Goal: Information Seeking & Learning: Learn about a topic

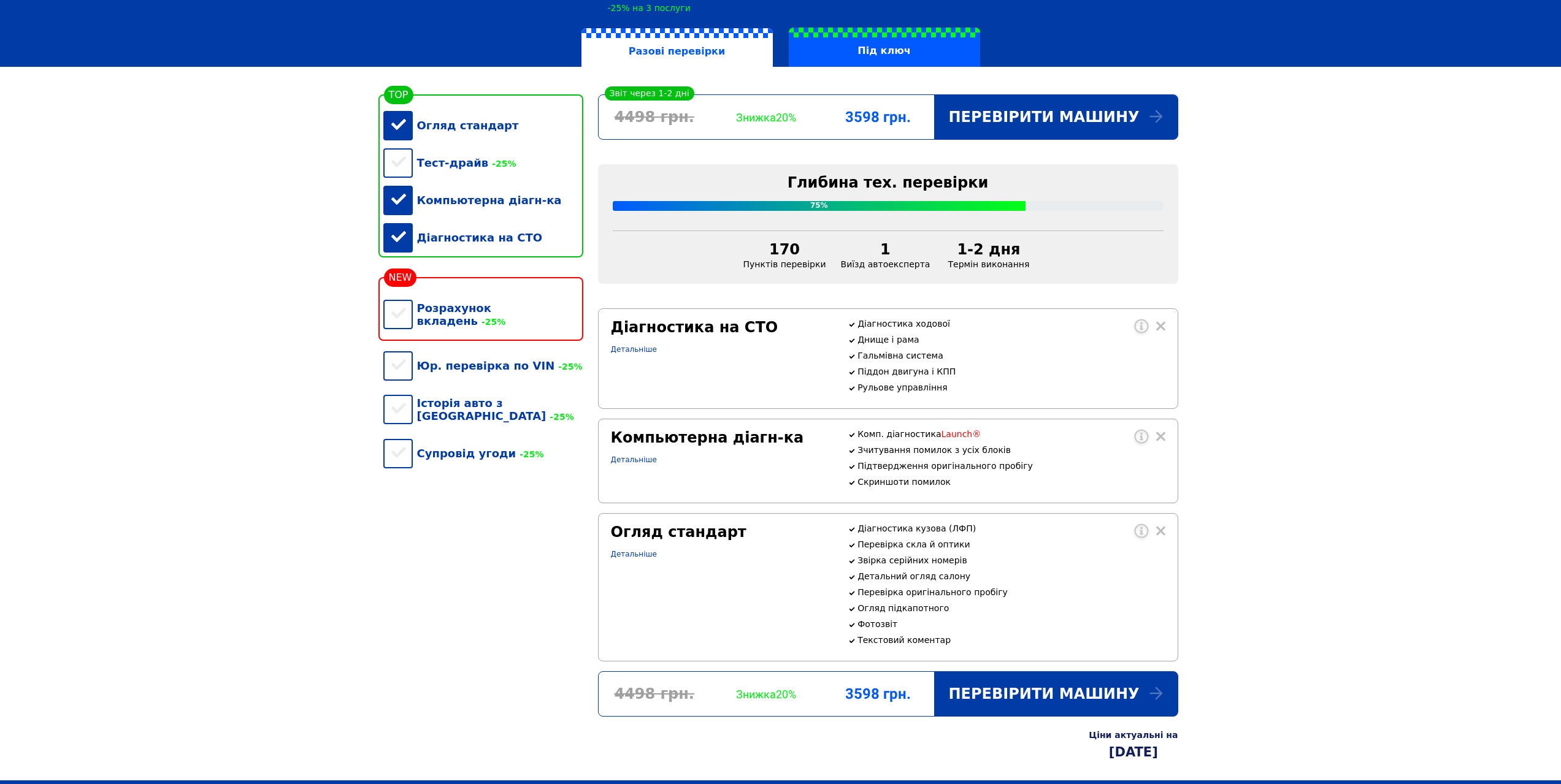
scroll to position [184, 0]
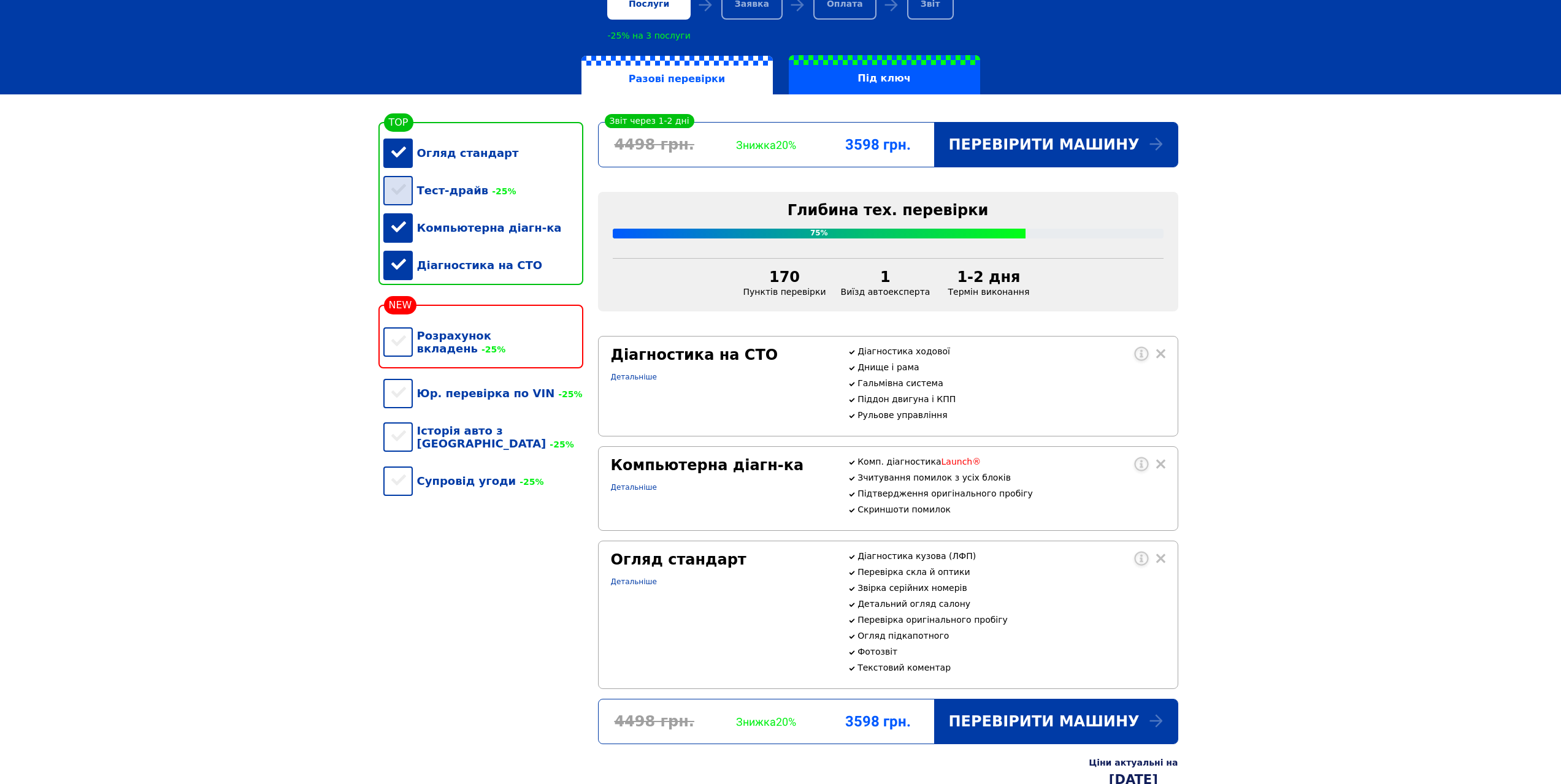
click at [403, 202] on div "Тест-драйв -25%" at bounding box center [483, 190] width 200 height 38
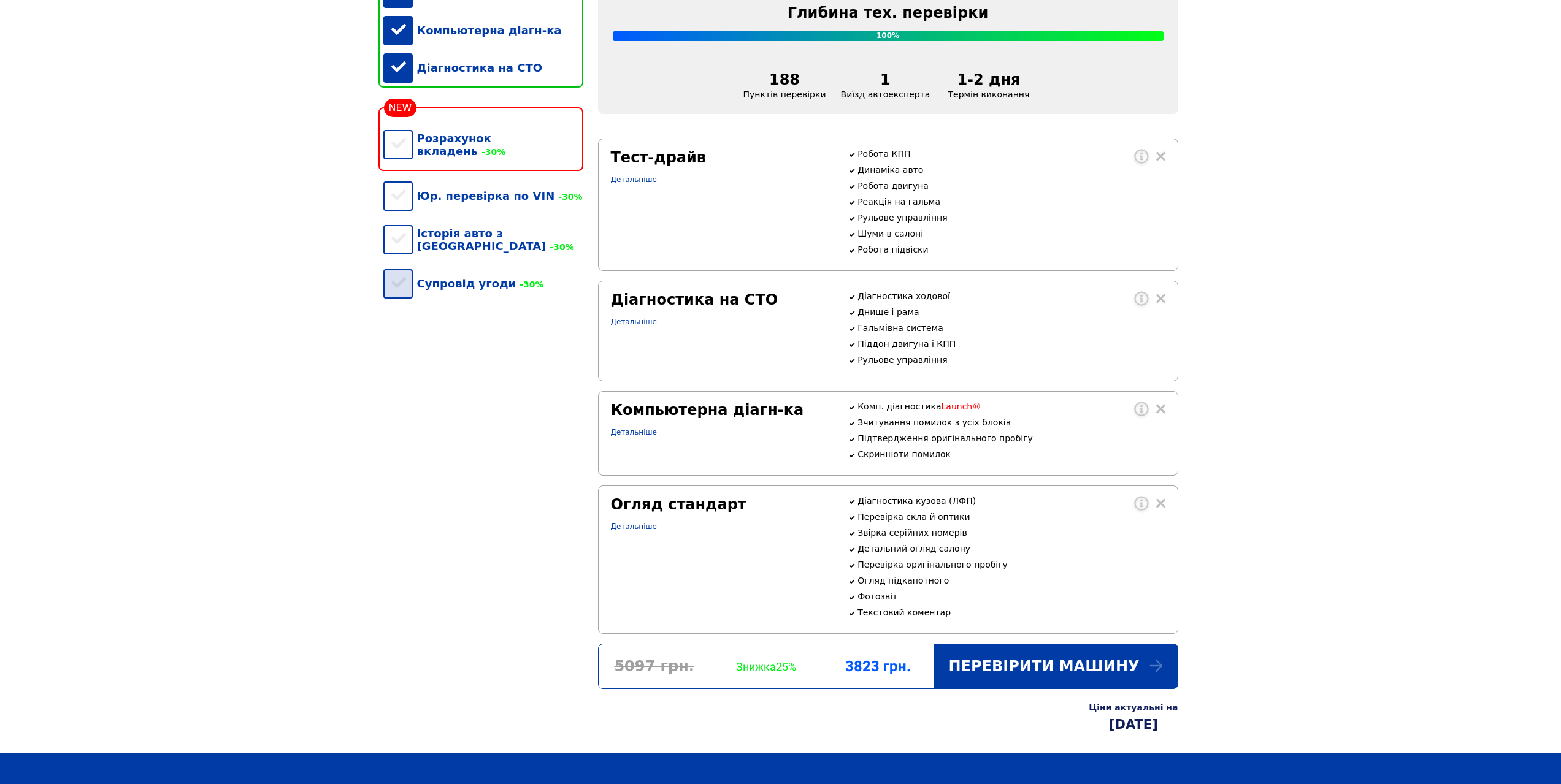
scroll to position [246, 0]
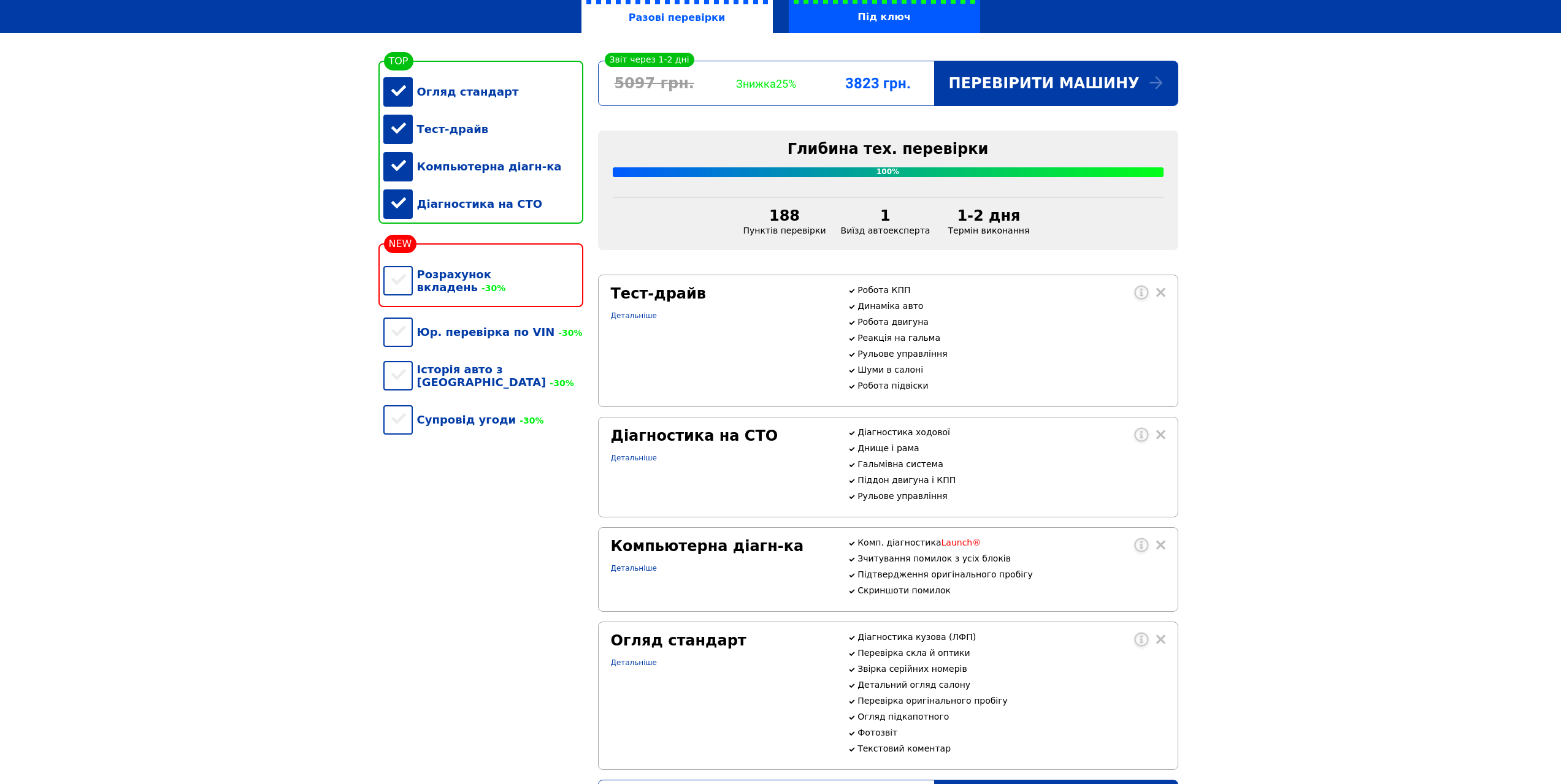
click at [398, 132] on div "Тест-драйв" at bounding box center [483, 129] width 200 height 38
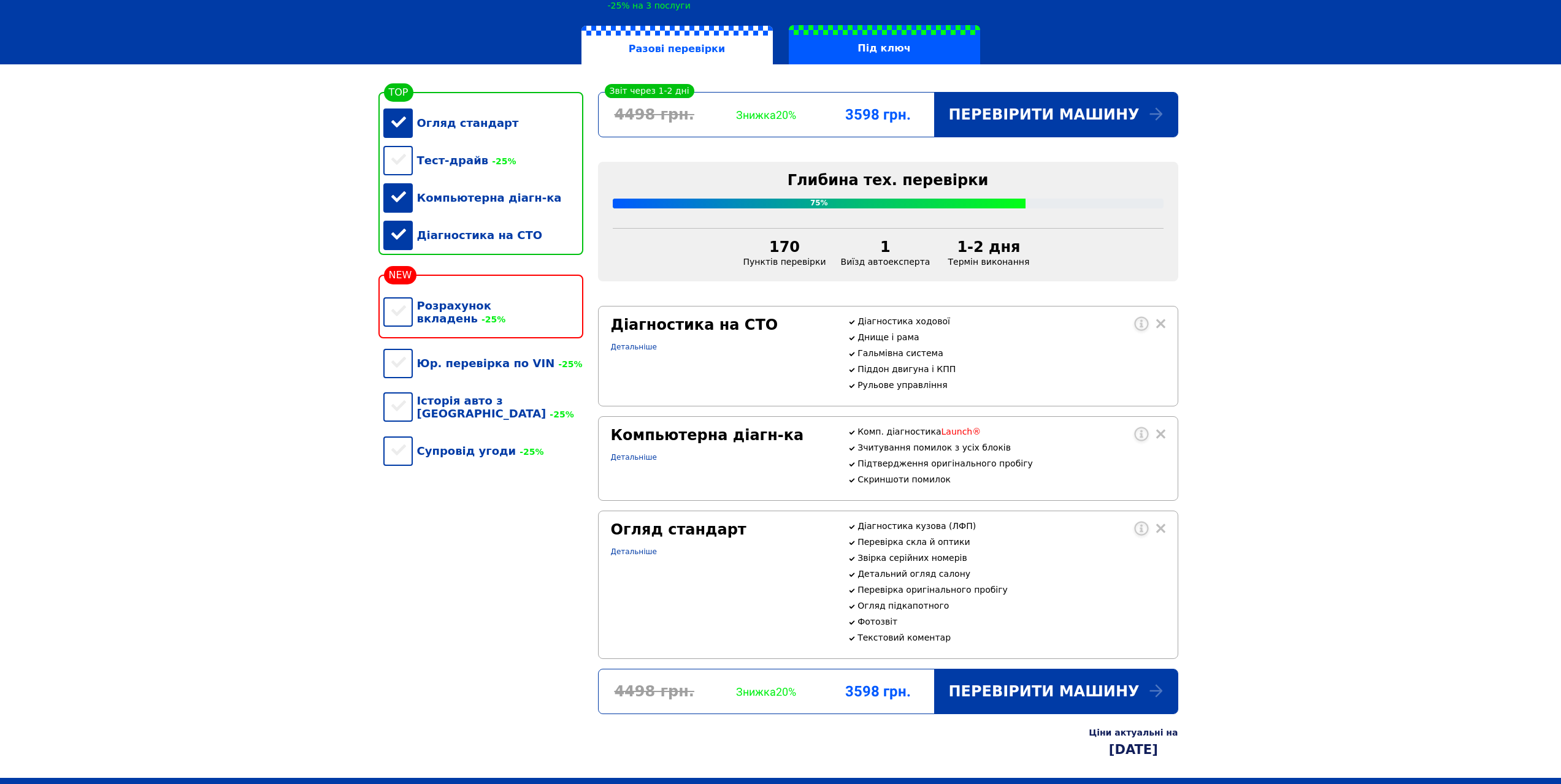
scroll to position [184, 0]
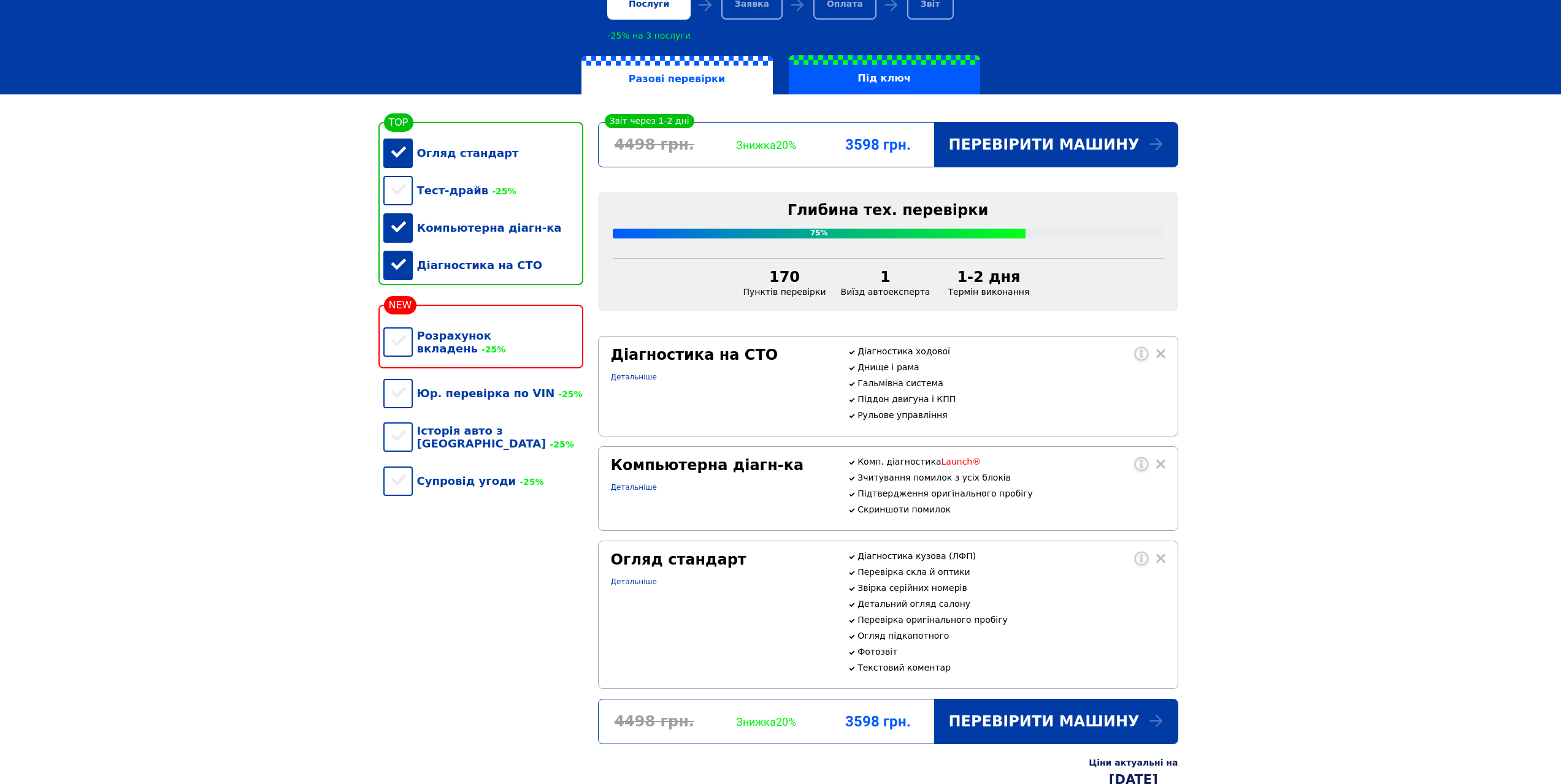
click at [405, 238] on div "Компьютерна діагн-ка" at bounding box center [483, 228] width 200 height 38
click at [395, 283] on div "Діагностика на СТО" at bounding box center [483, 265] width 200 height 38
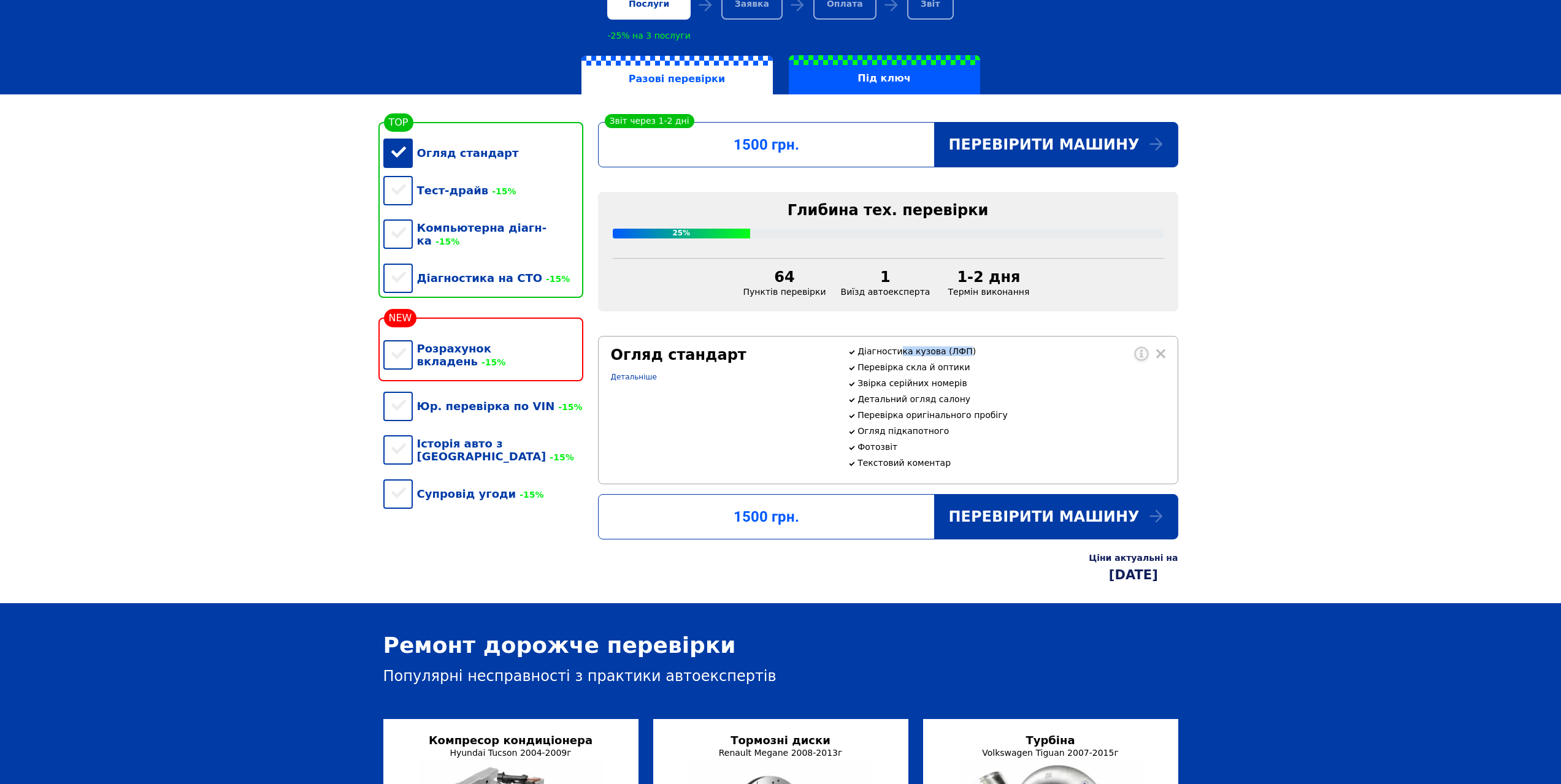
drag, startPoint x: 897, startPoint y: 362, endPoint x: 959, endPoint y: 362, distance: 62.0
click at [959, 357] on p "Діагностика кузова (ЛФП)" at bounding box center [1011, 352] width 307 height 10
drag, startPoint x: 877, startPoint y: 488, endPoint x: 941, endPoint y: 487, distance: 64.0
click at [941, 468] on p "Текстовий коментар" at bounding box center [1011, 463] width 307 height 10
click at [637, 381] on link "Детальніше" at bounding box center [633, 377] width 46 height 8
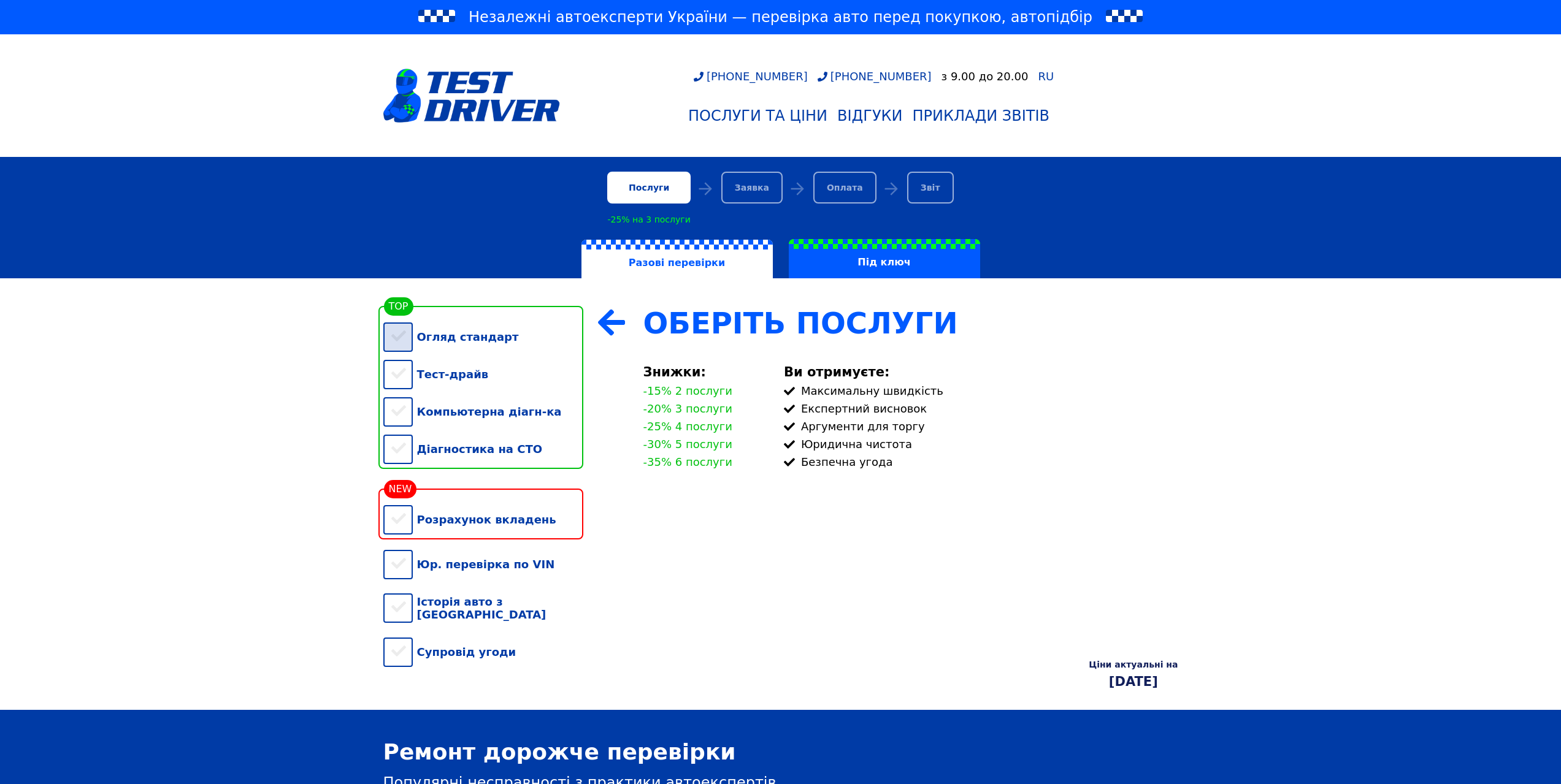
click at [393, 340] on div "Огляд стандарт" at bounding box center [483, 337] width 200 height 38
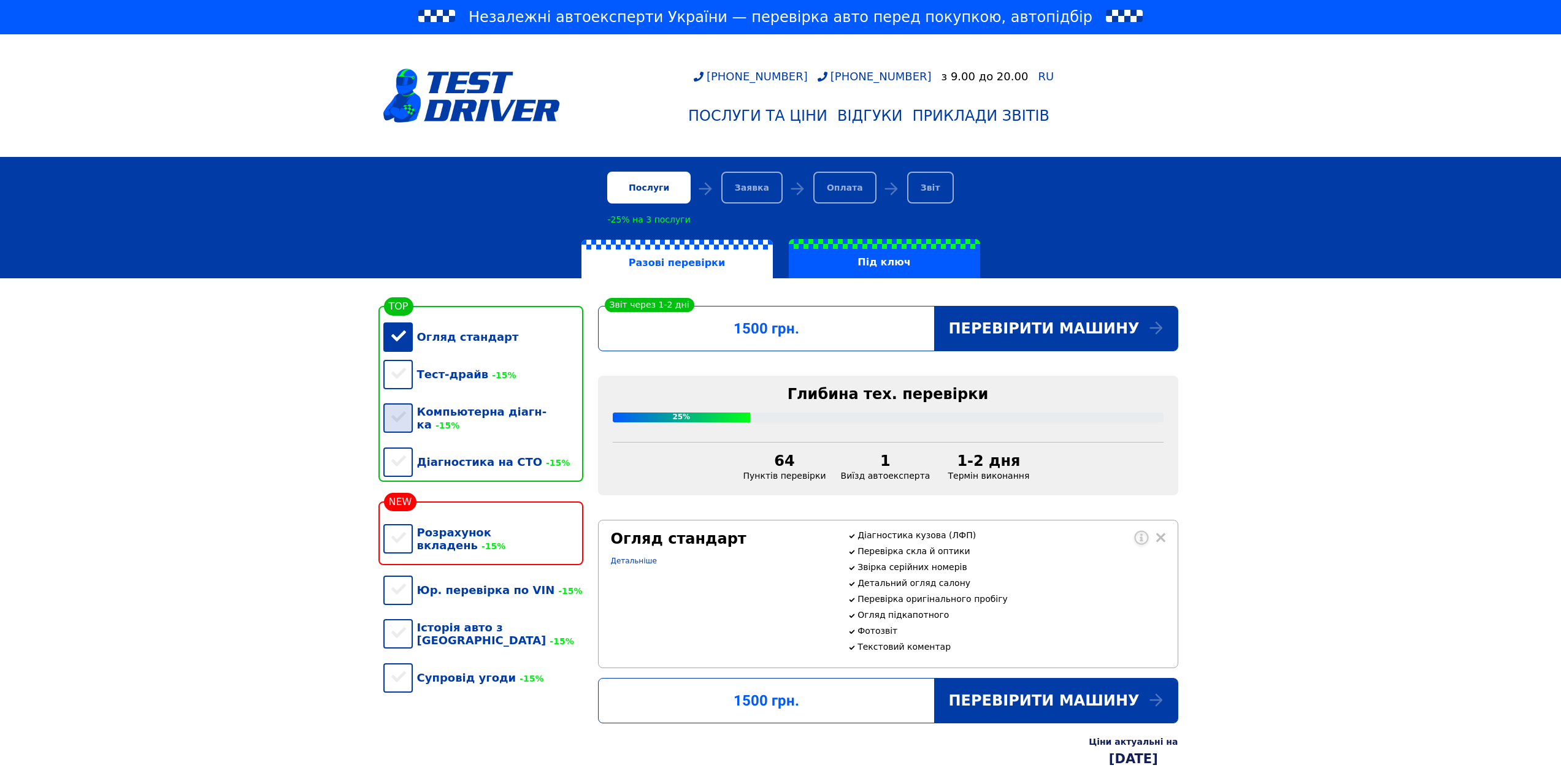
click at [399, 427] on div "Компьютерна діагн-ка -15%" at bounding box center [483, 417] width 200 height 50
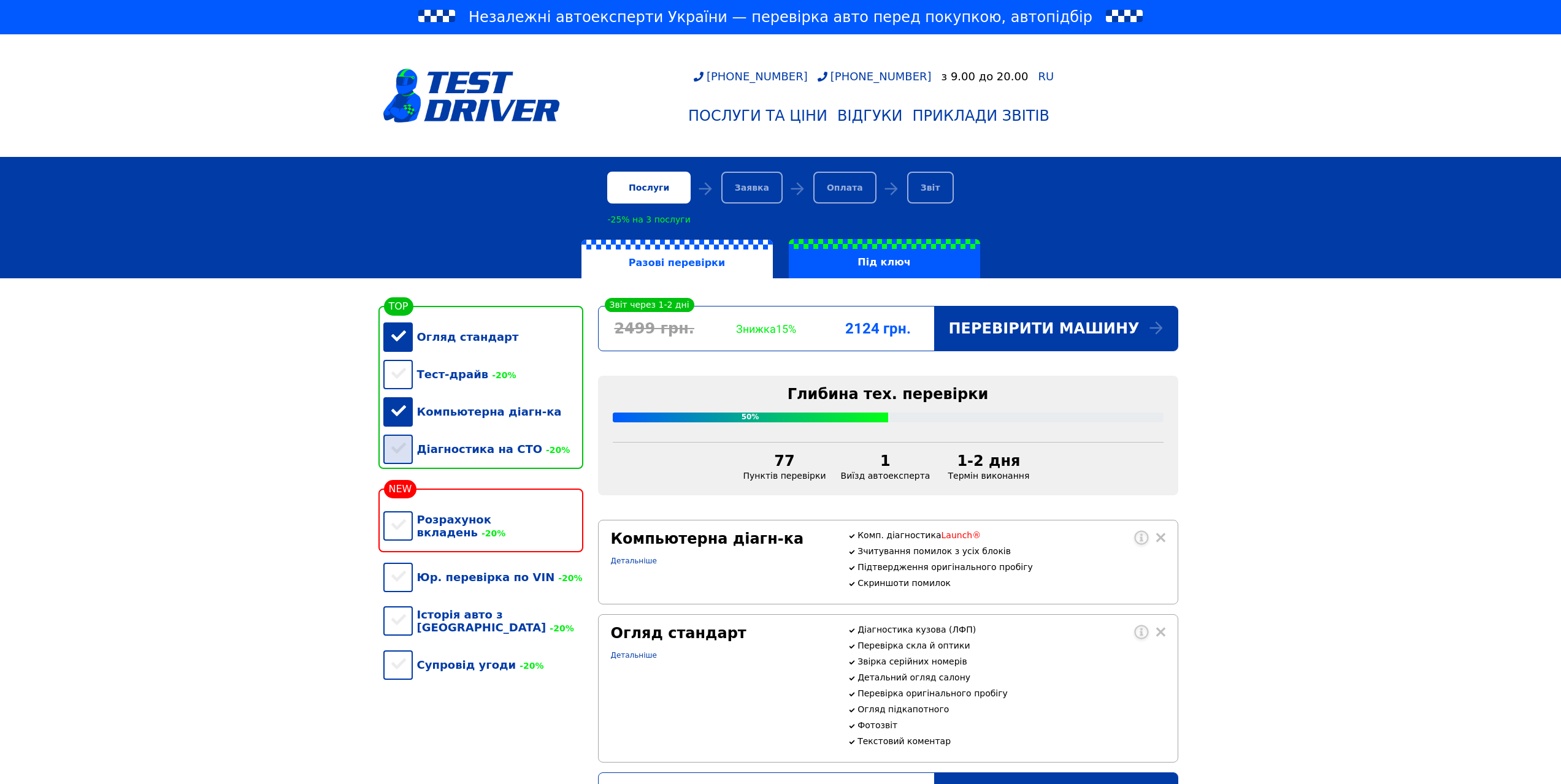
click at [394, 455] on div "Діагностика на СТО -20%" at bounding box center [483, 449] width 200 height 38
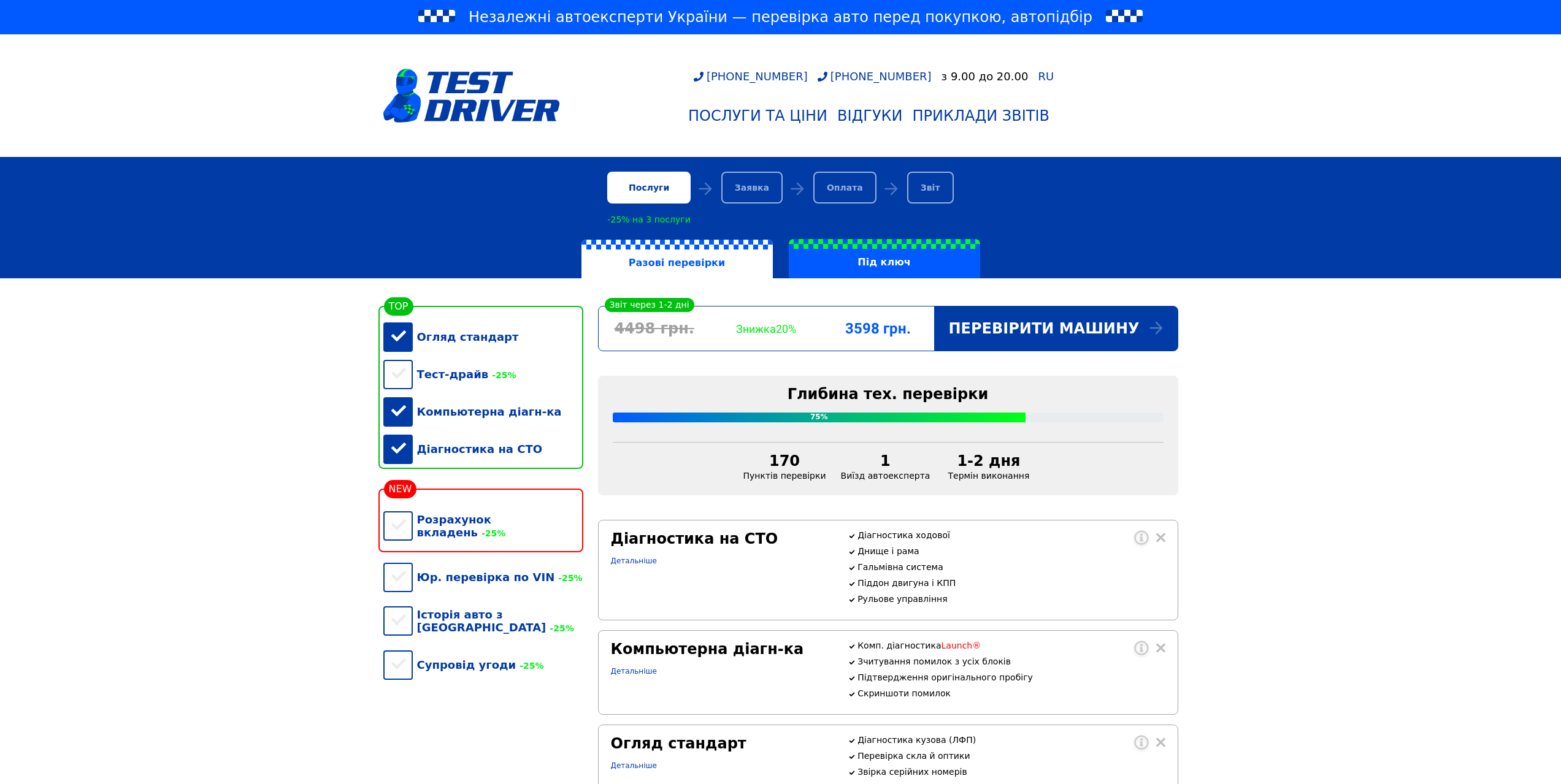
click at [393, 455] on div "Діагностика на СТО" at bounding box center [483, 449] width 200 height 38
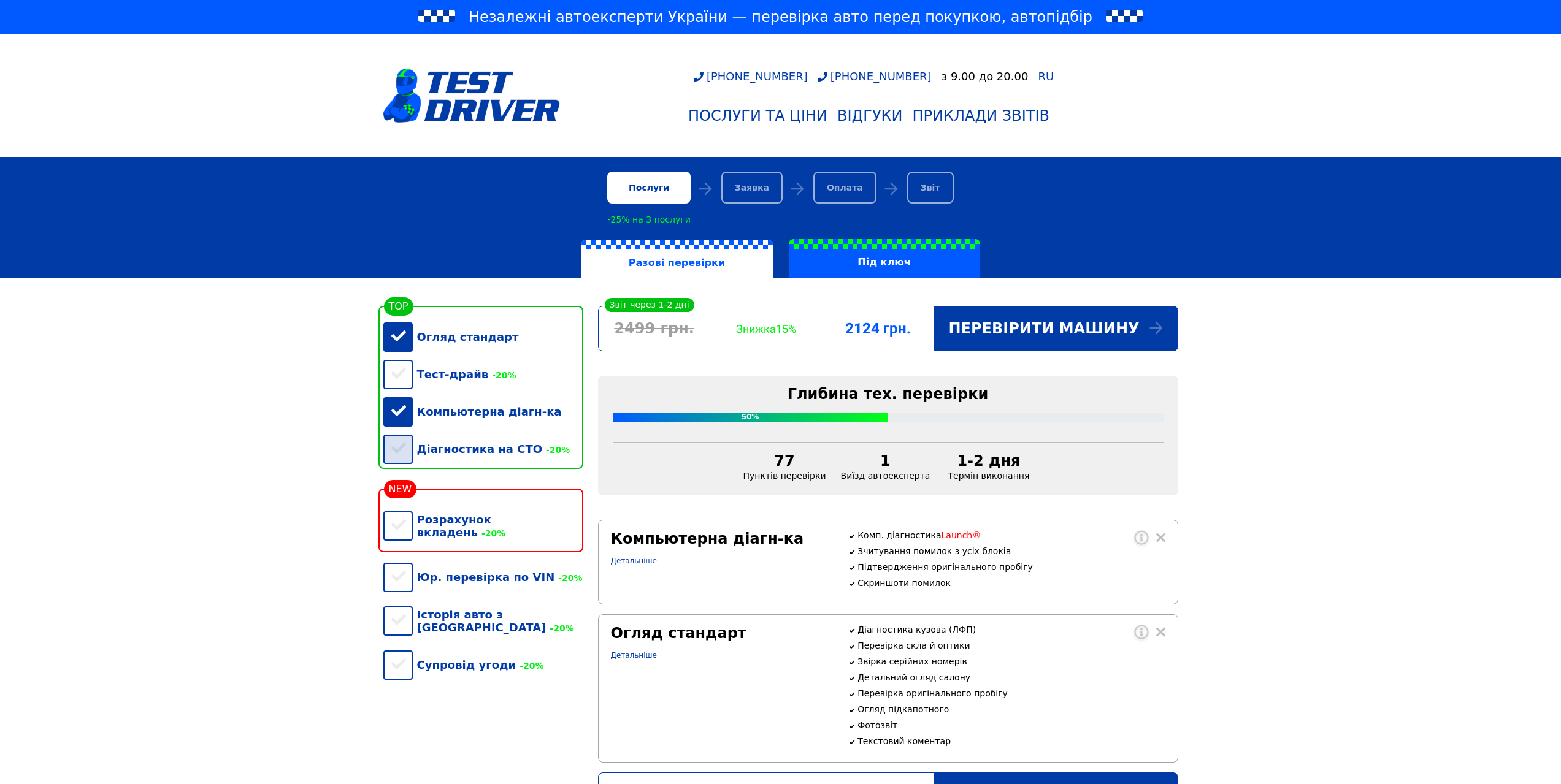
click at [394, 455] on div "Діагностика на СТО -20%" at bounding box center [483, 449] width 200 height 38
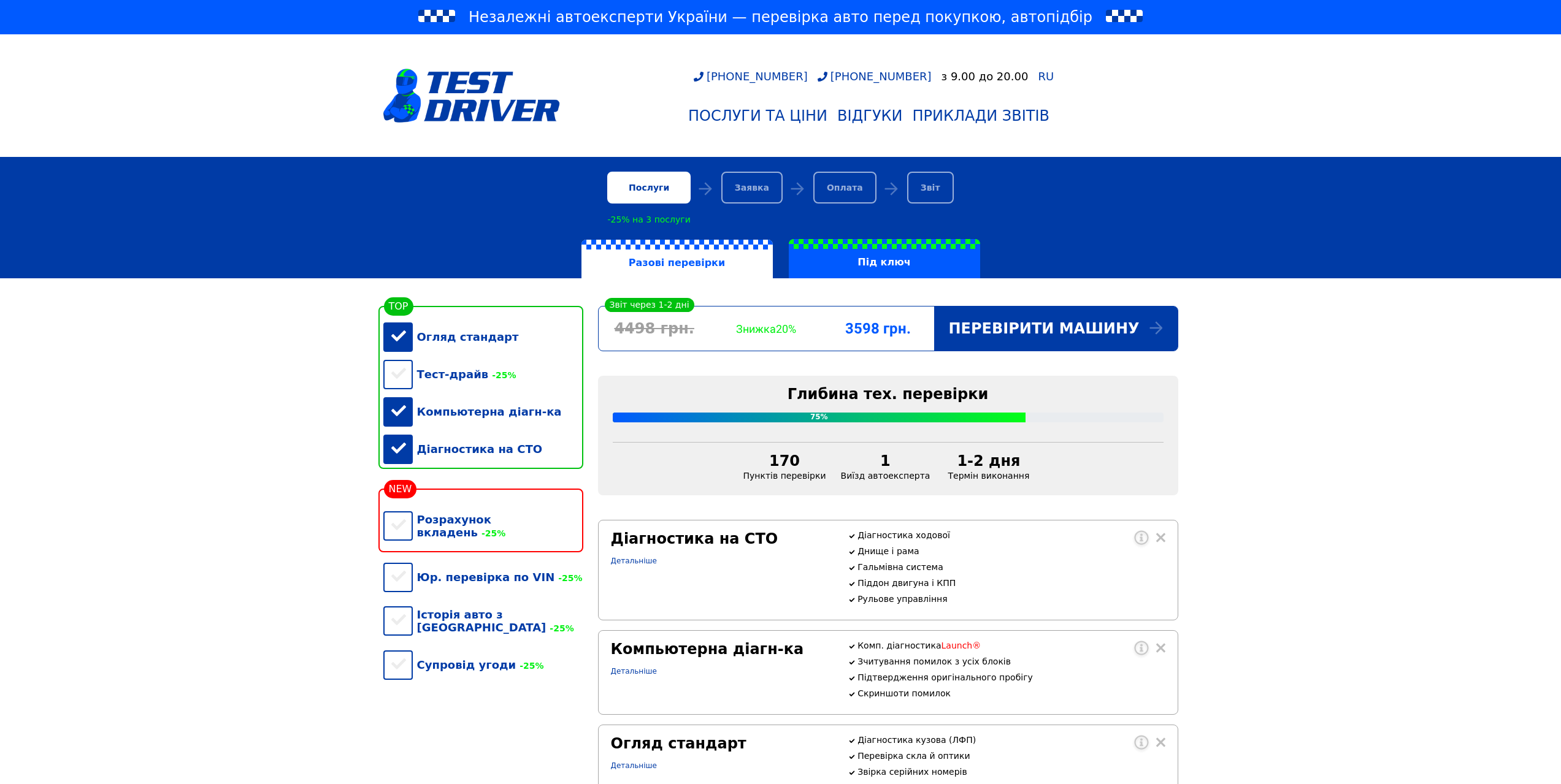
click at [394, 455] on div "Діагностика на СТО" at bounding box center [483, 449] width 200 height 38
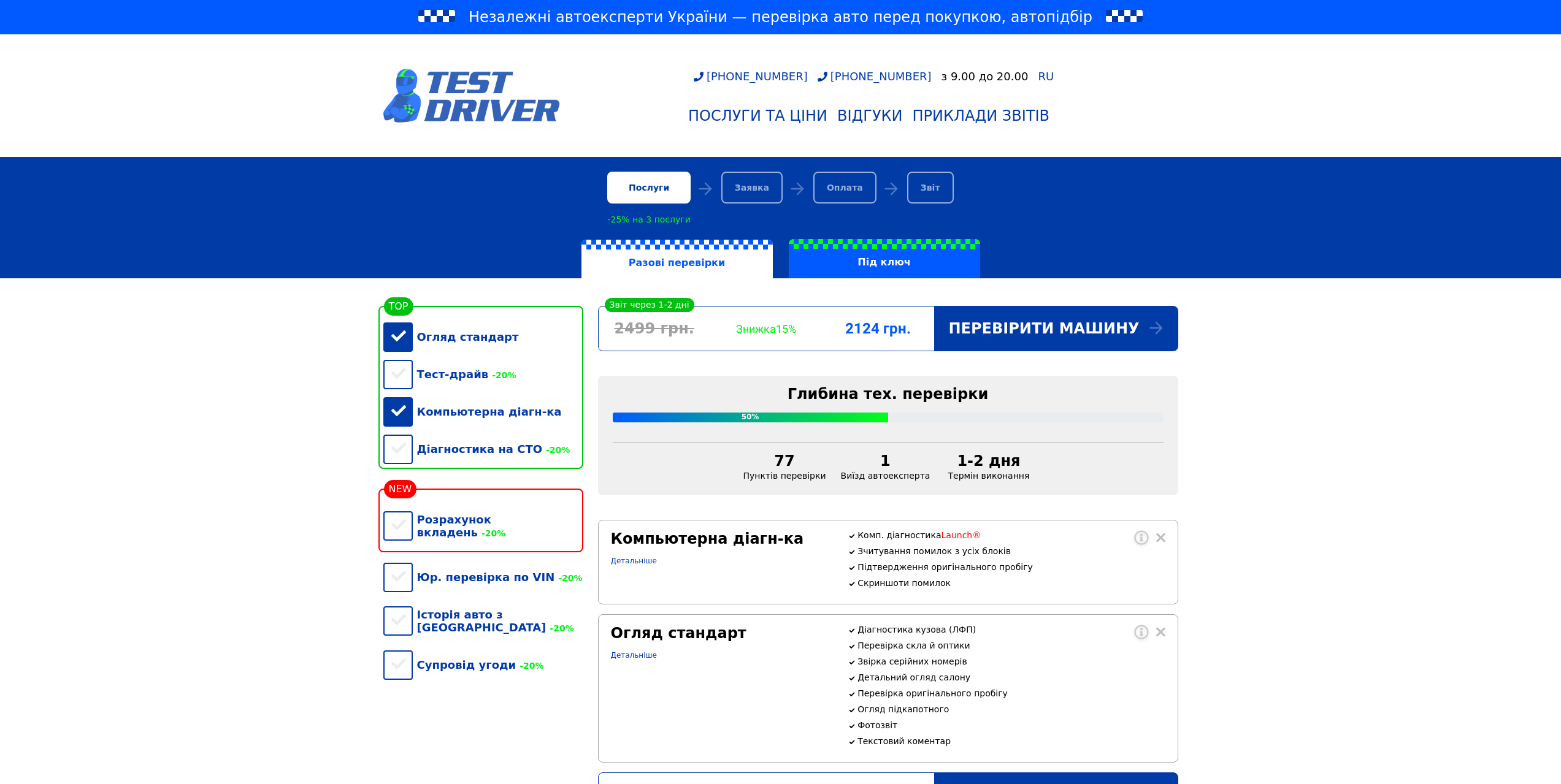
click at [468, 64] on link at bounding box center [472, 95] width 177 height 113
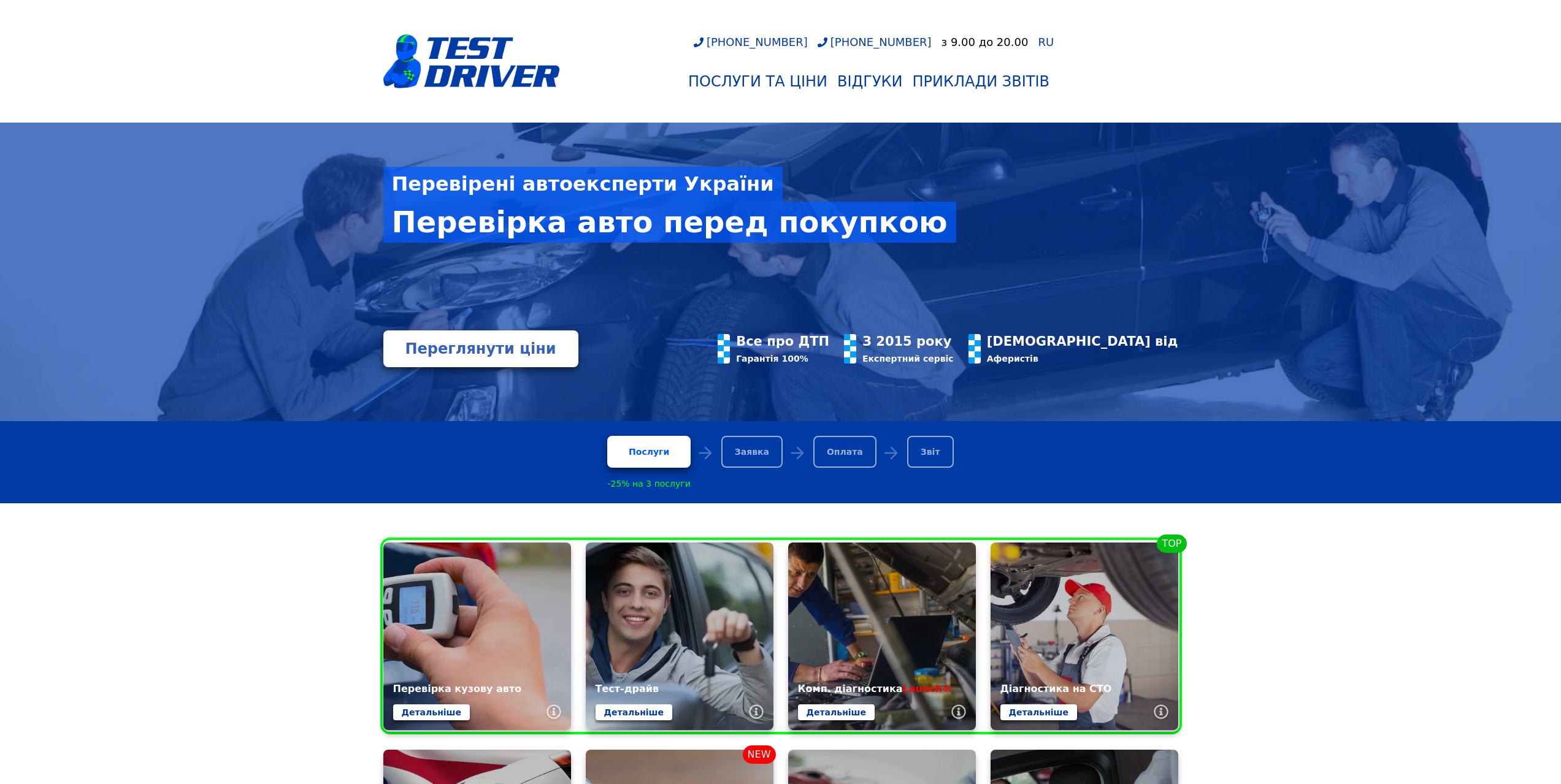
scroll to position [797, 0]
